Goal: Task Accomplishment & Management: Use online tool/utility

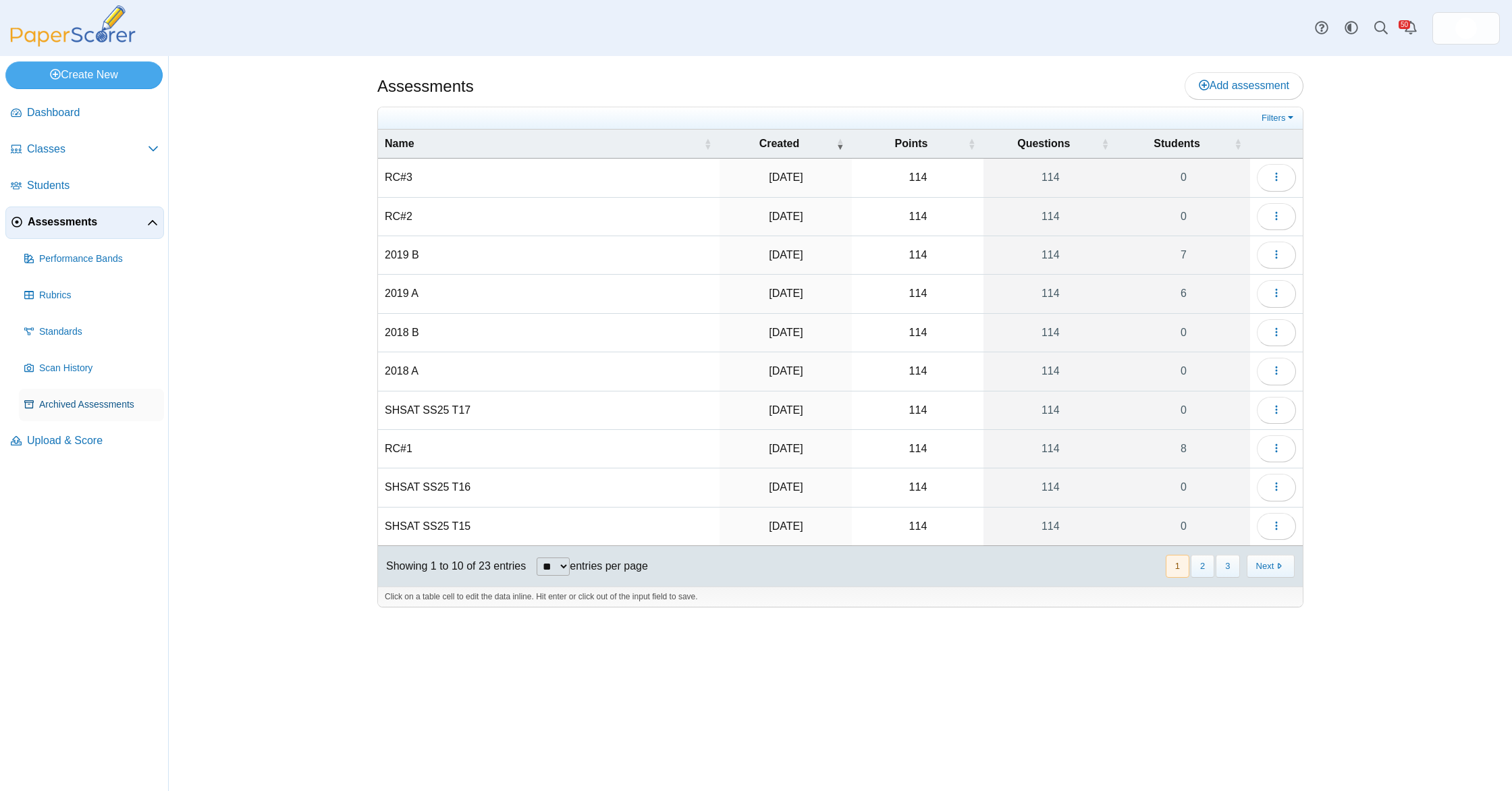
click at [87, 399] on span "Archived Assessments" at bounding box center [99, 404] width 120 height 14
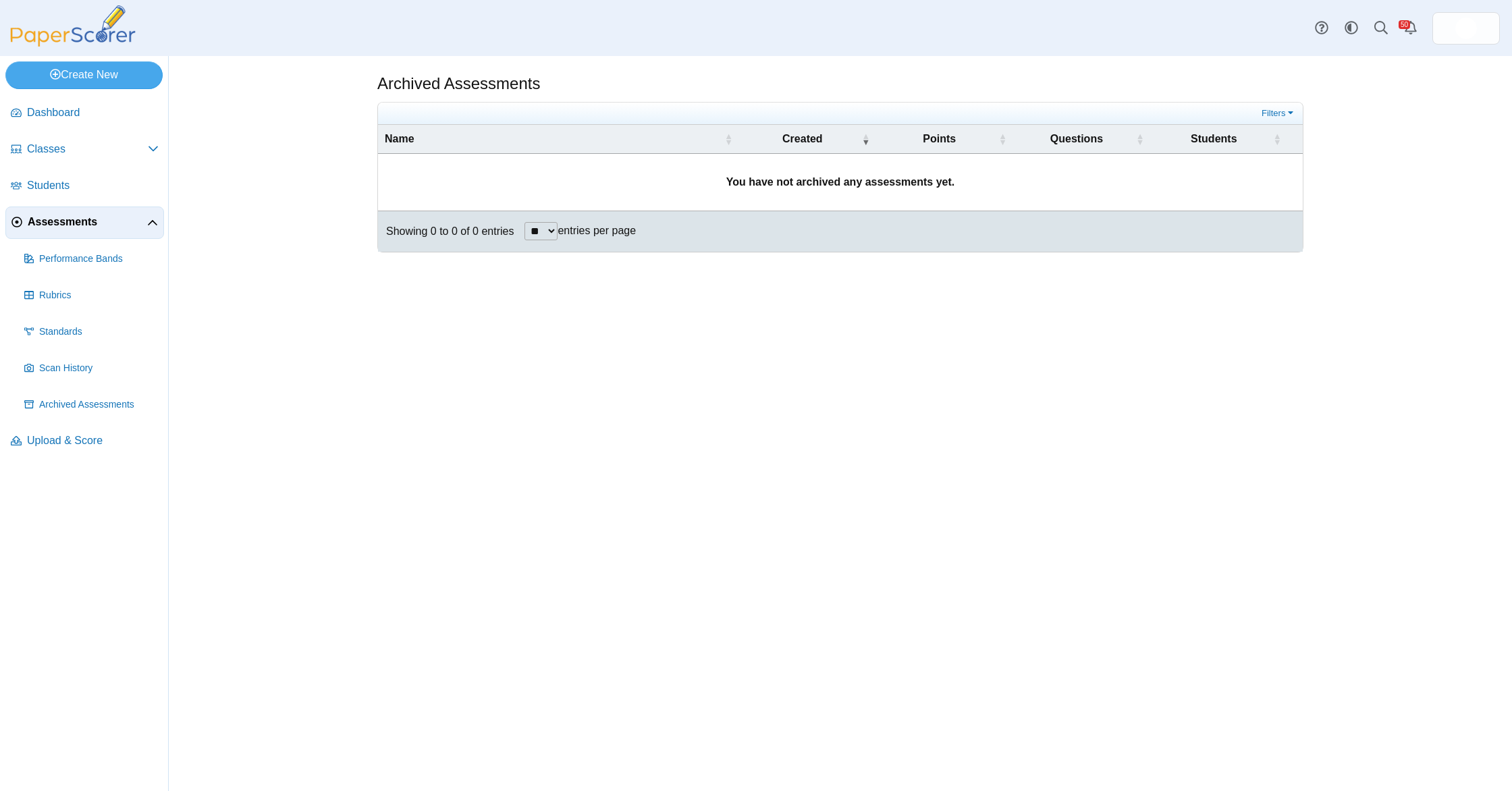
click at [80, 442] on span "Upload & Score" at bounding box center [93, 441] width 132 height 15
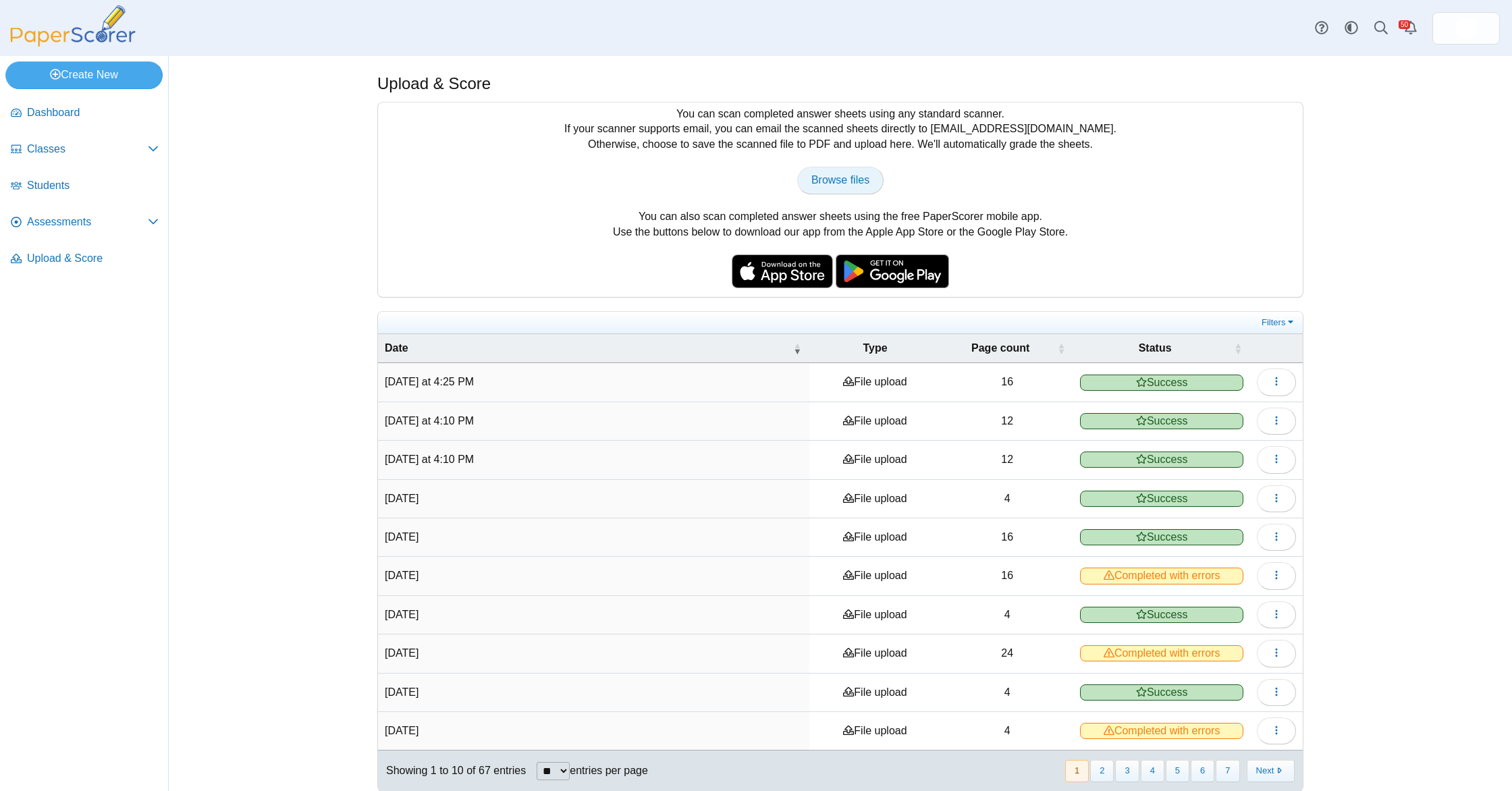
click at [837, 171] on link "Browse files" at bounding box center [840, 179] width 86 height 27
type input "**********"
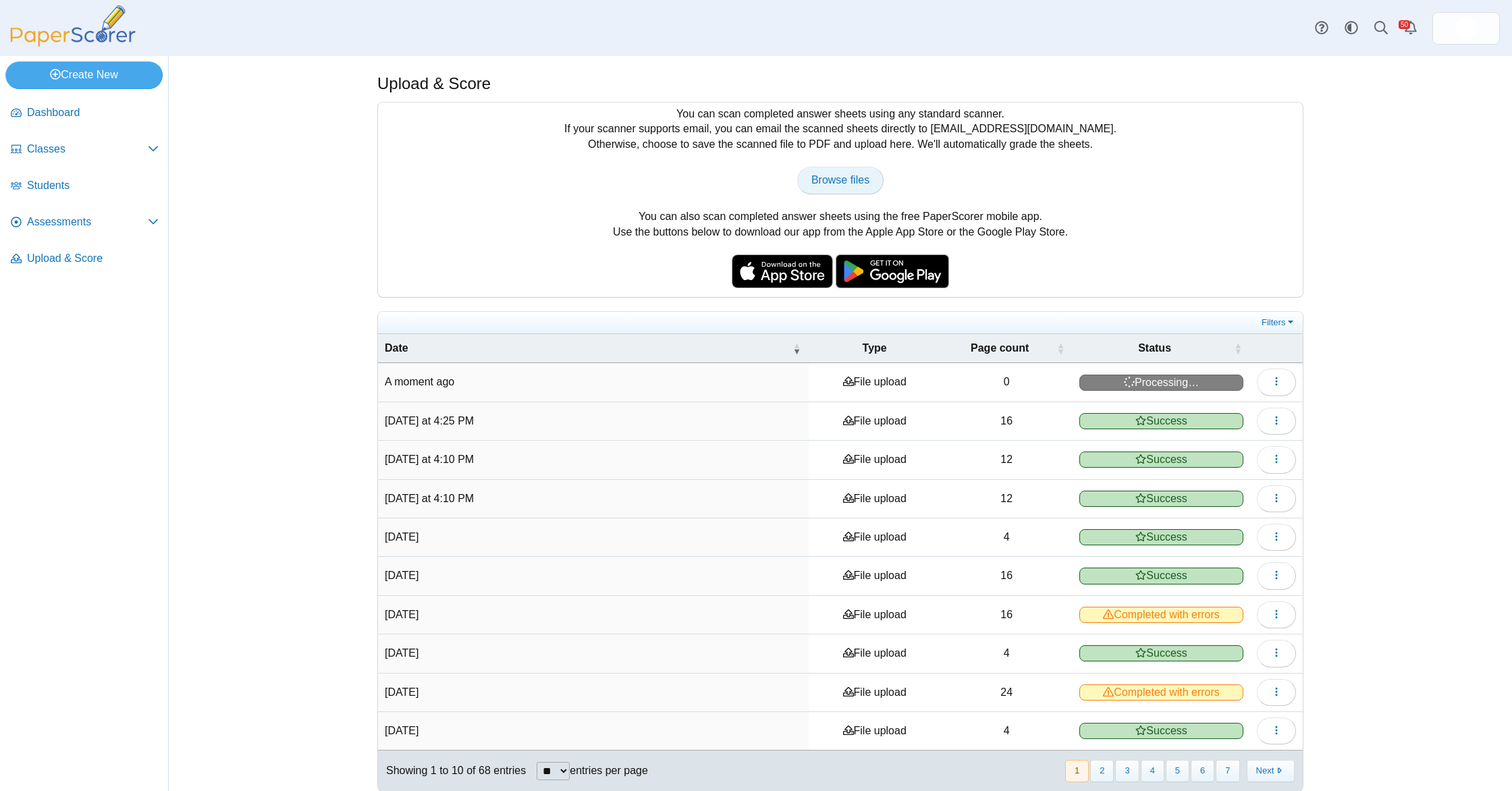
click at [842, 176] on span "Browse files" at bounding box center [841, 179] width 58 height 11
type input "**********"
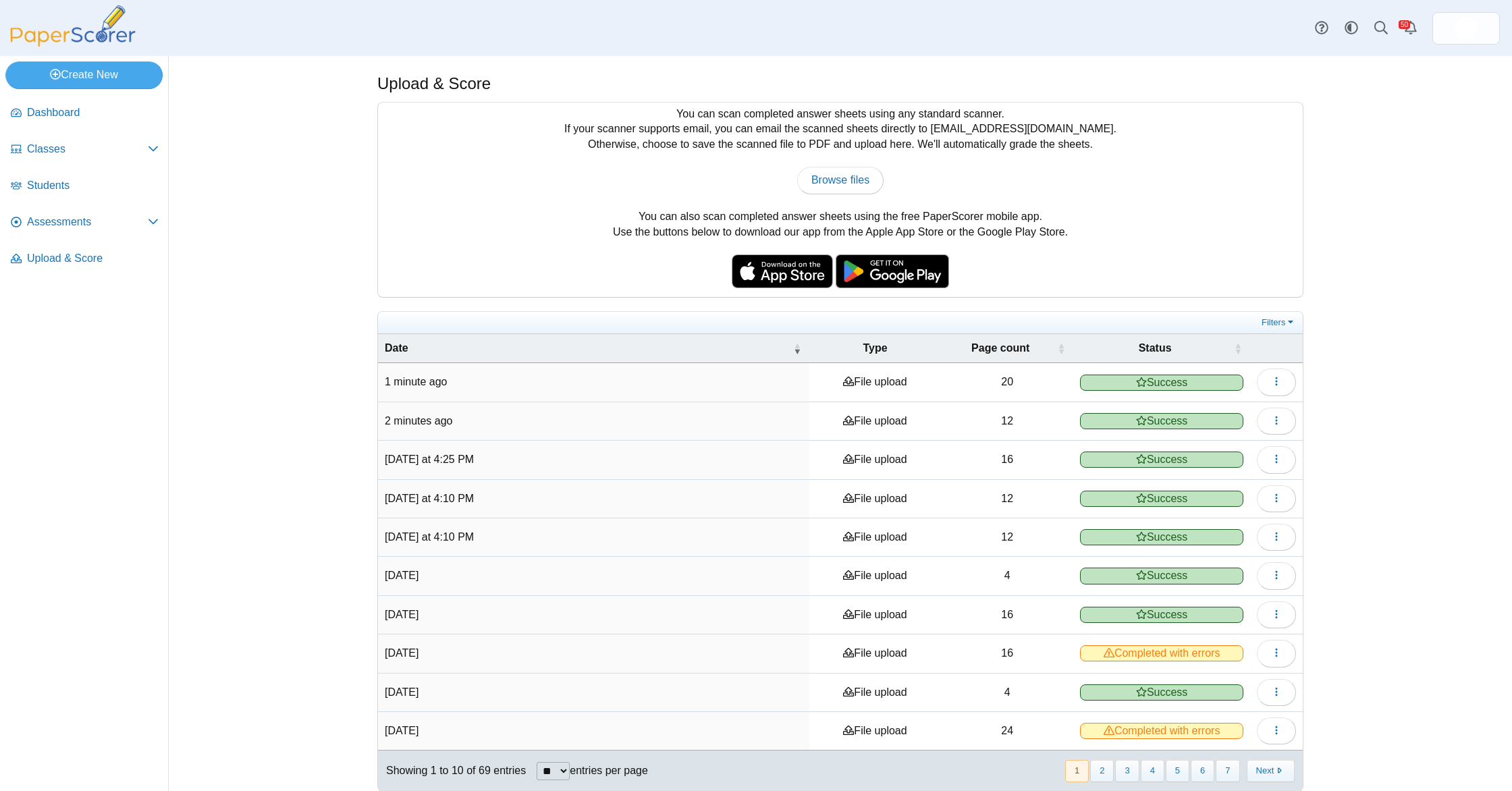
scroll to position [14, 0]
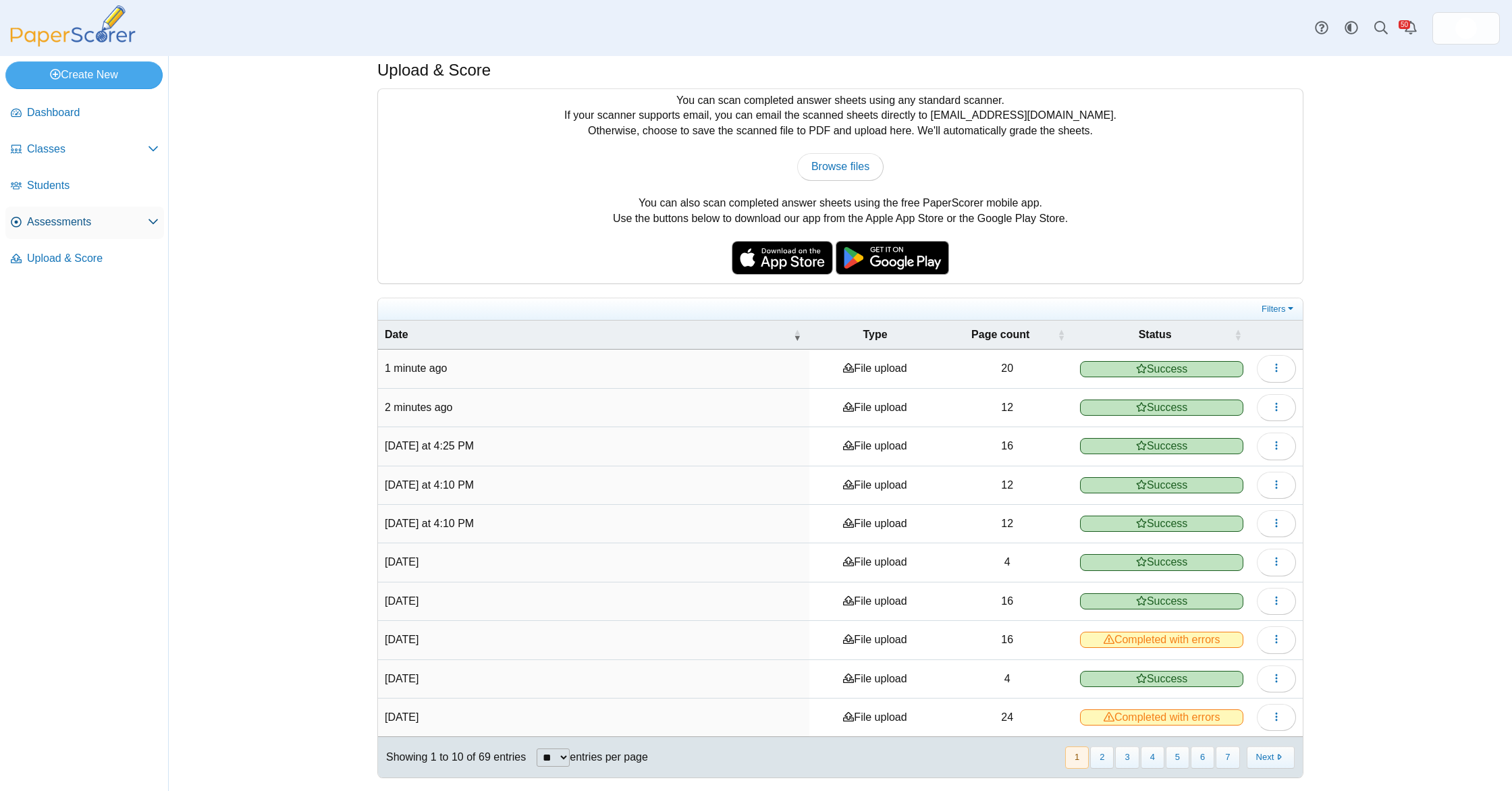
click at [113, 230] on link "Assessments" at bounding box center [85, 222] width 159 height 33
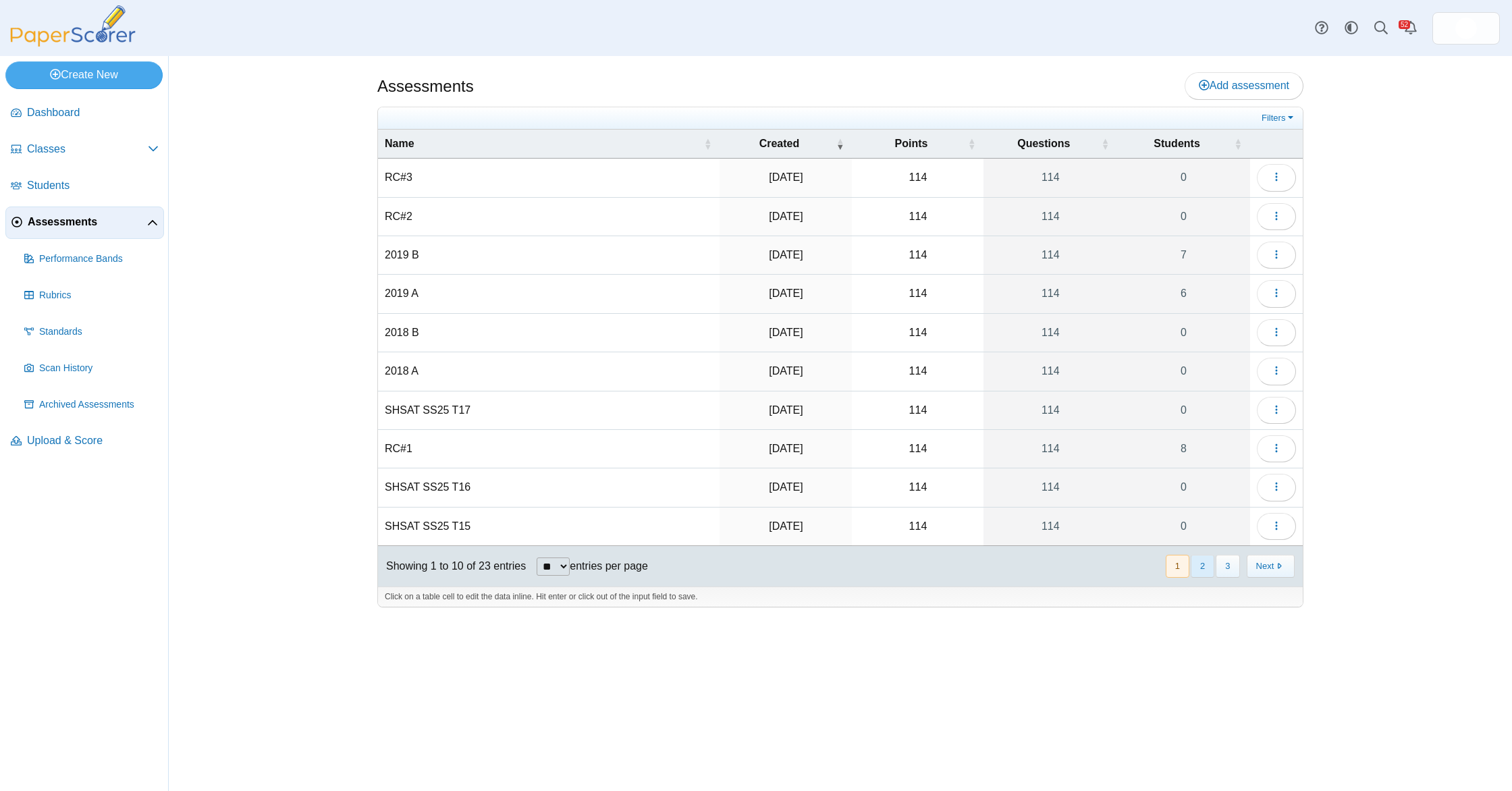
click at [1202, 565] on button "2" at bounding box center [1202, 566] width 23 height 22
click at [1275, 297] on icon "button" at bounding box center [1277, 293] width 11 height 11
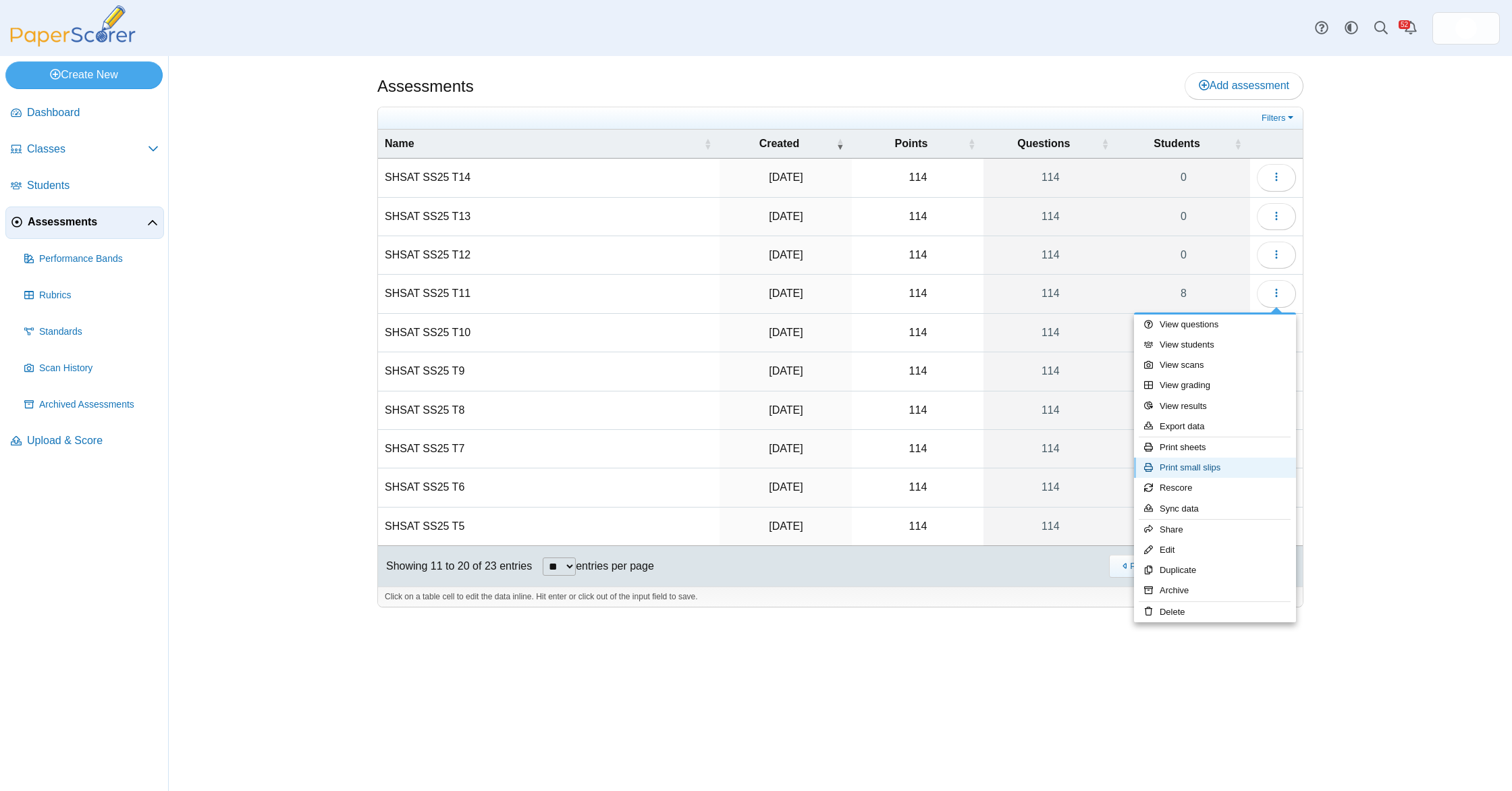
click at [1227, 467] on link "Print small slips" at bounding box center [1215, 468] width 162 height 20
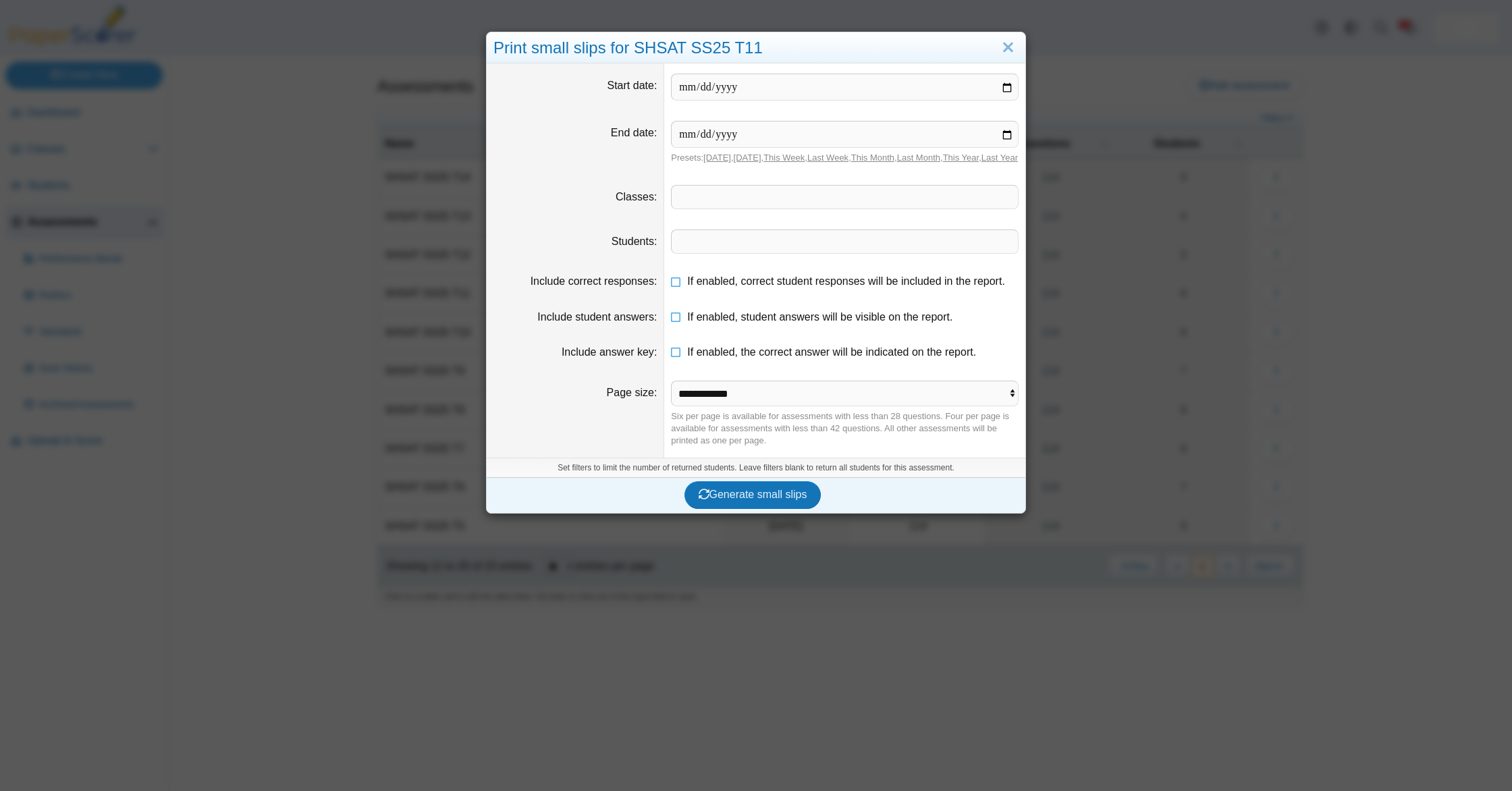
click at [704, 299] on dd "If enabled, correct student responses will be included in the report." at bounding box center [844, 282] width 361 height 35
click at [707, 287] on span "If enabled, correct student responses will be included in the report." at bounding box center [846, 281] width 318 height 11
click at [710, 323] on span "If enabled, student answers will be visible on the report." at bounding box center [819, 317] width 265 height 11
click at [711, 358] on span "If enabled, the correct answer will be indicated on the report." at bounding box center [831, 351] width 289 height 11
click at [735, 500] on span "Generate small slips" at bounding box center [752, 494] width 109 height 11
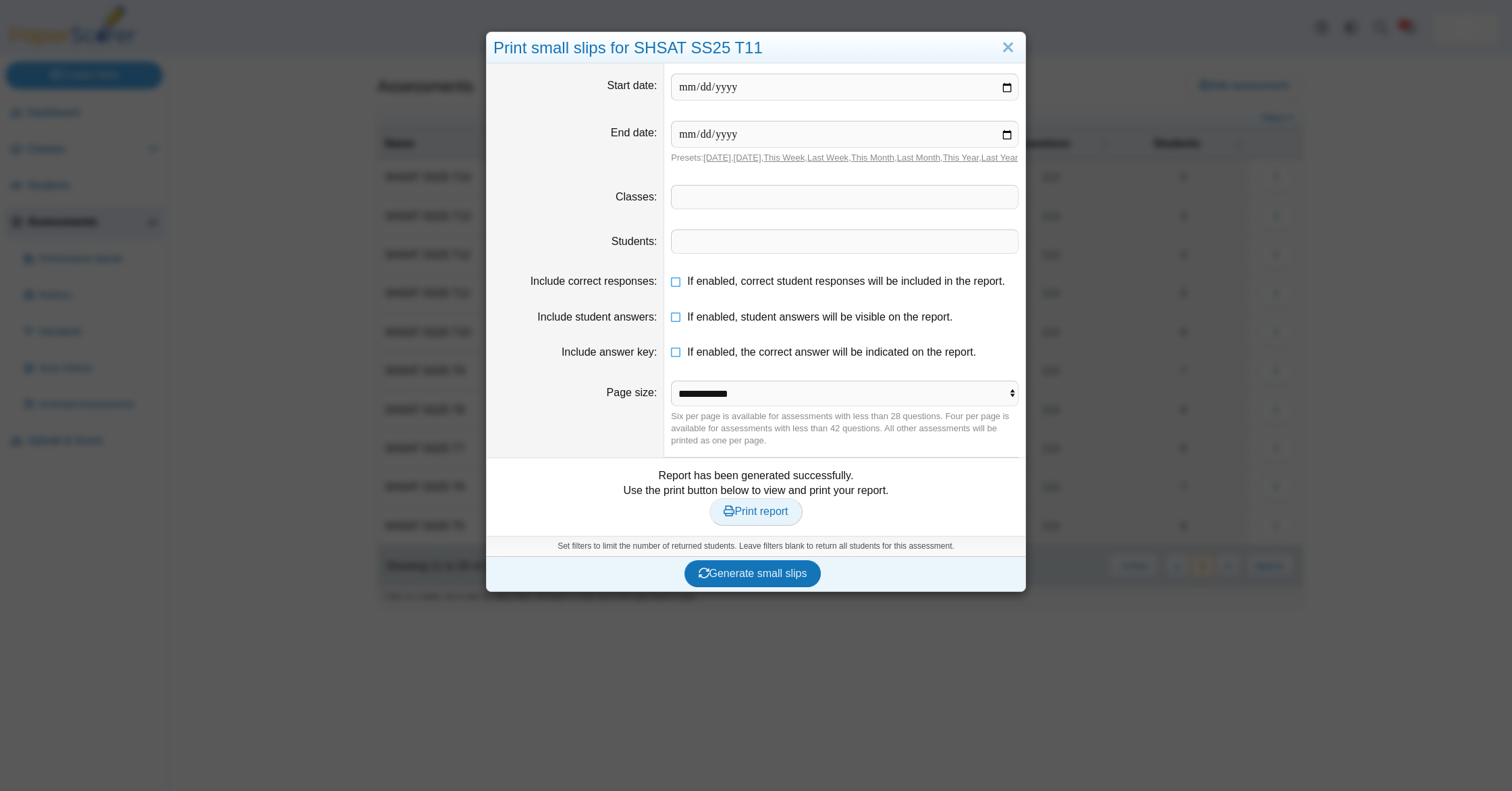
click at [755, 525] on link "Print report" at bounding box center [755, 511] width 92 height 27
